Goal: Register for event/course

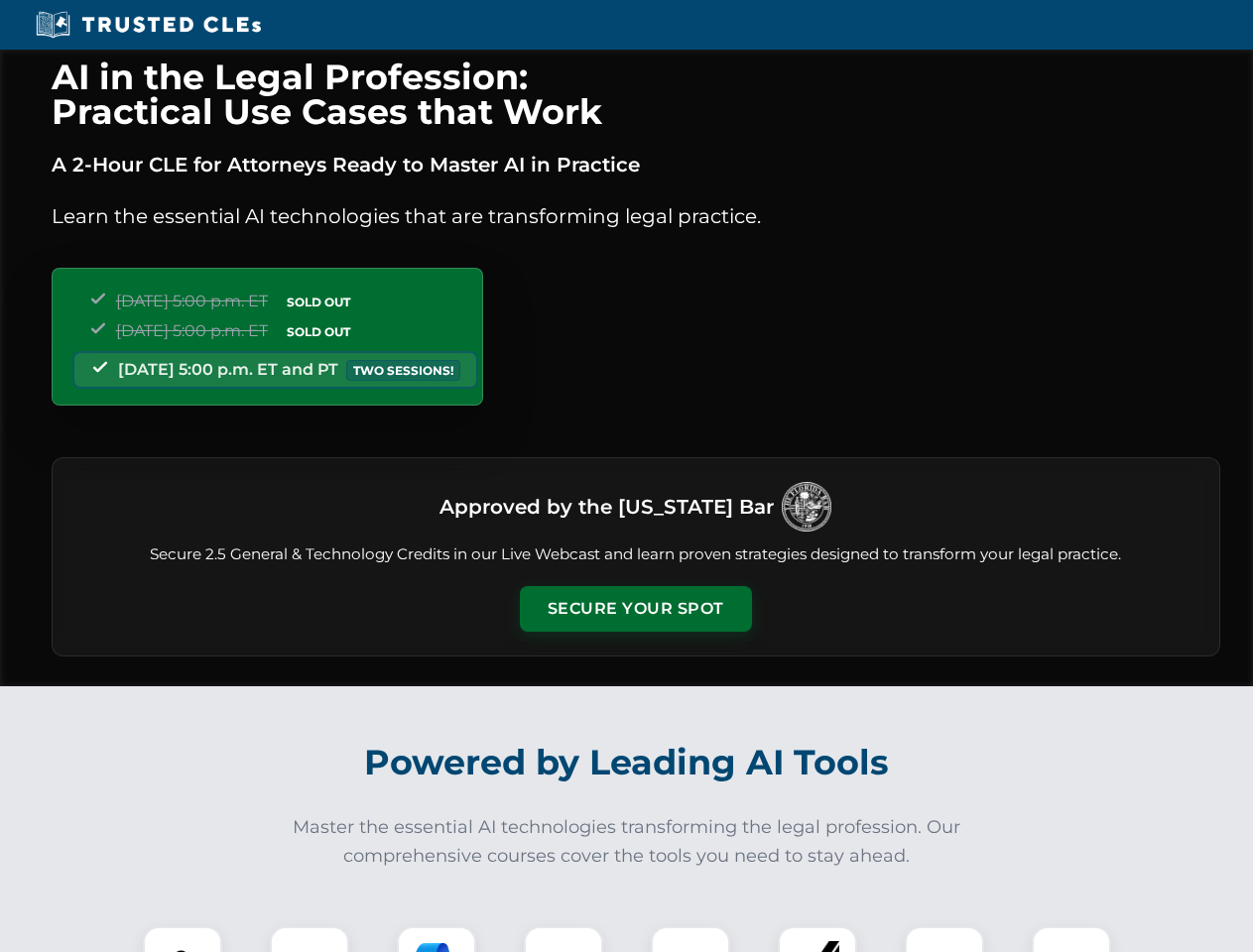
click at [634, 609] on button "Secure Your Spot" at bounding box center [635, 609] width 232 height 46
click at [182, 939] on img at bounding box center [182, 966] width 58 height 58
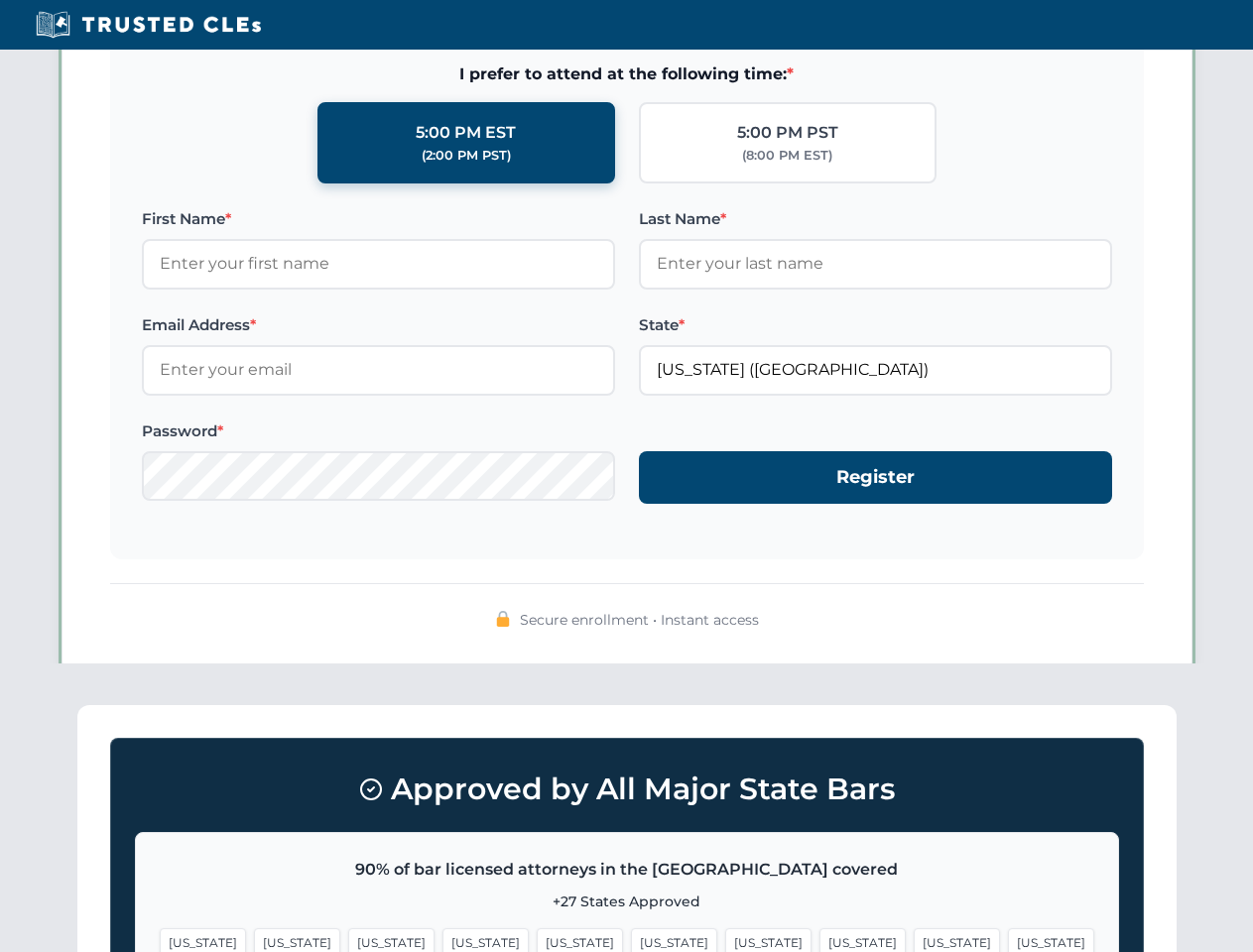
click at [725, 939] on span "[US_STATE]" at bounding box center [768, 942] width 87 height 29
click at [913, 939] on span "[US_STATE]" at bounding box center [956, 942] width 87 height 29
